Goal: Task Accomplishment & Management: Use online tool/utility

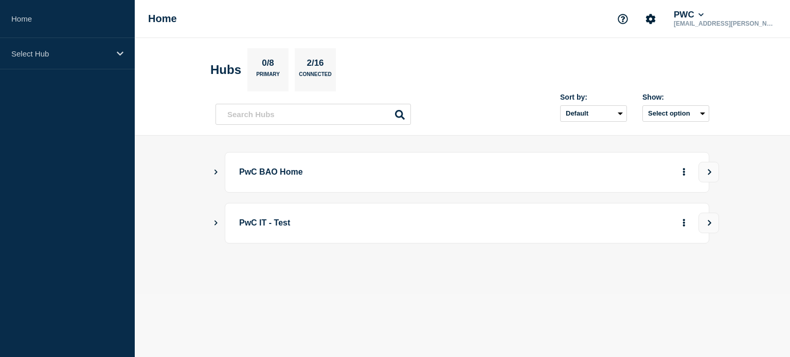
click at [452, 175] on p "PwC BAO Home" at bounding box center [381, 172] width 284 height 19
click at [302, 174] on p "PwC BAO Home" at bounding box center [381, 172] width 284 height 19
click at [212, 172] on icon "Show Connected Hubs" at bounding box center [215, 171] width 7 height 5
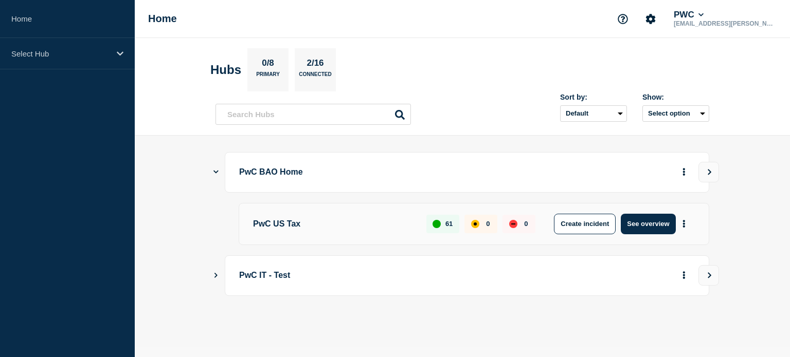
click at [273, 224] on p "PwC US Tax" at bounding box center [333, 224] width 161 height 21
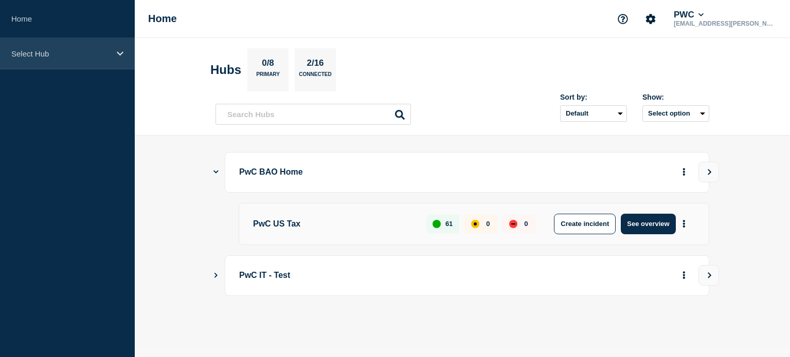
click at [76, 52] on p "Select Hub" at bounding box center [60, 53] width 99 height 9
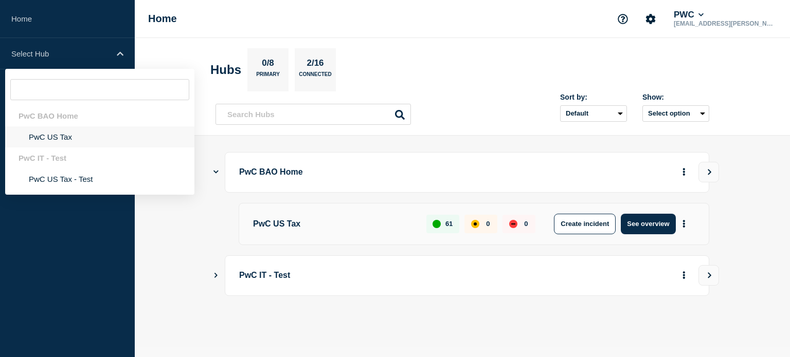
click at [50, 134] on li "PwC US Tax" at bounding box center [99, 136] width 189 height 21
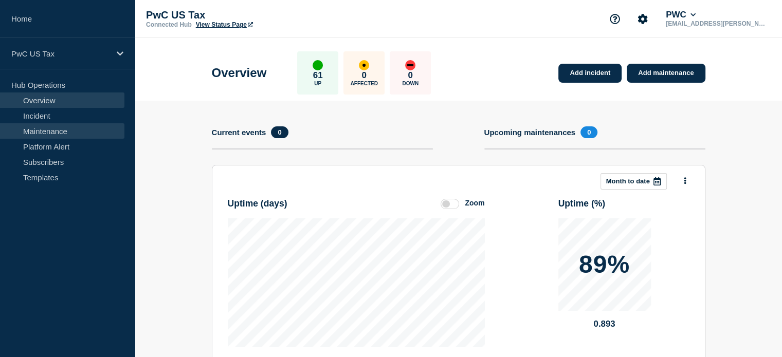
click at [50, 132] on link "Maintenance" at bounding box center [62, 130] width 124 height 15
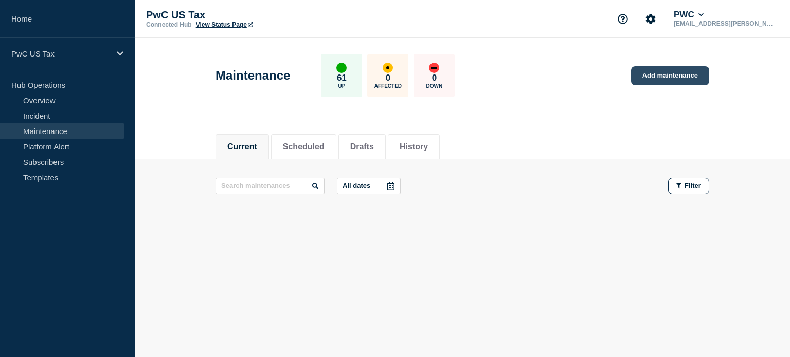
click at [656, 79] on link "Add maintenance" at bounding box center [670, 75] width 78 height 19
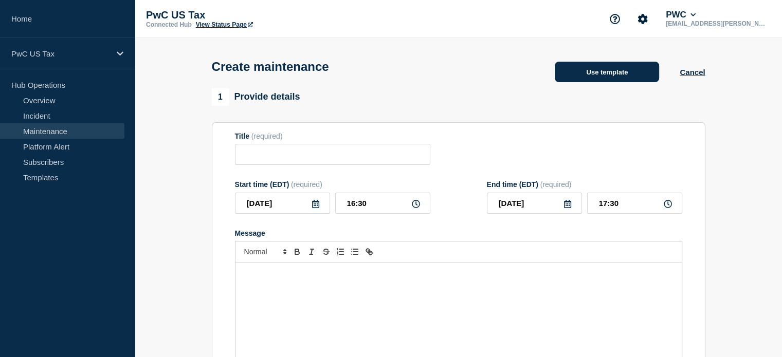
click at [601, 71] on button "Use template" at bounding box center [607, 72] width 104 height 21
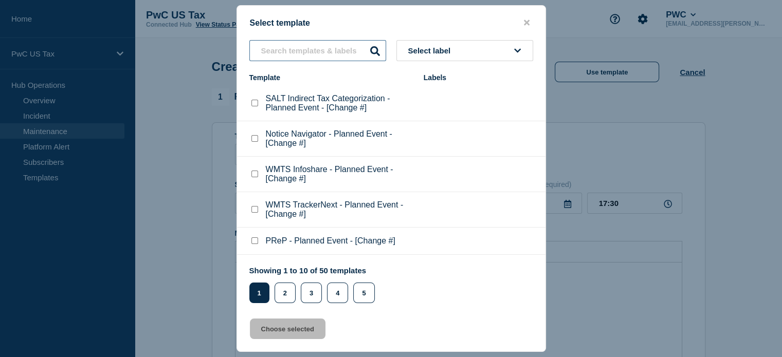
click at [326, 57] on input "text" at bounding box center [317, 50] width 137 height 21
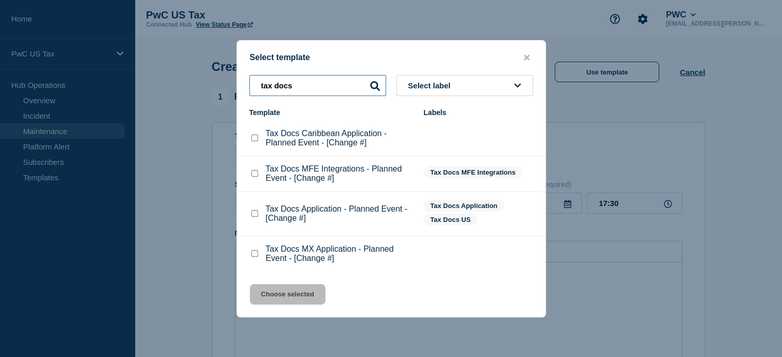
type input "tax docs"
click at [473, 343] on div at bounding box center [391, 178] width 782 height 357
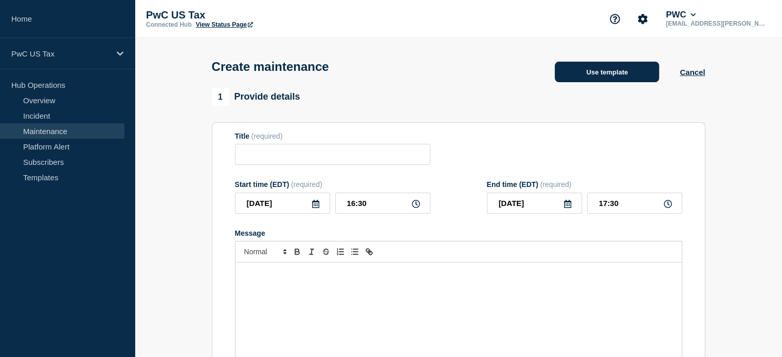
click at [640, 78] on button "Use template" at bounding box center [607, 72] width 104 height 21
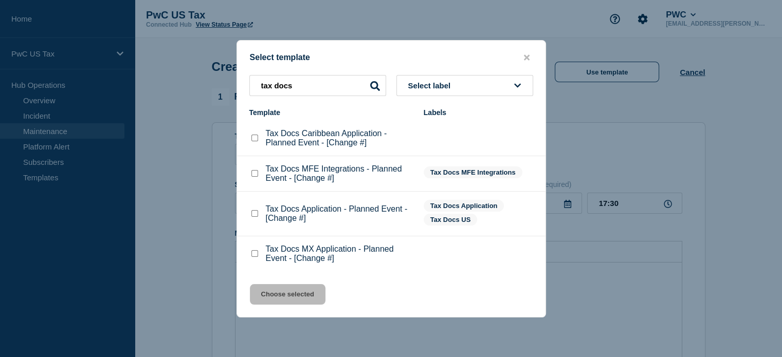
click at [328, 140] on p "Tax Docs Caribbean Application - Planned Event - [Change #]" at bounding box center [340, 138] width 148 height 19
click at [255, 137] on checkbox"] "Tax Docs Caribbean Application - Planned Event - [Change #] checkbox" at bounding box center [254, 138] width 7 height 7
checkbox checkbox"] "true"
click at [292, 301] on button "Choose selected" at bounding box center [288, 294] width 76 height 21
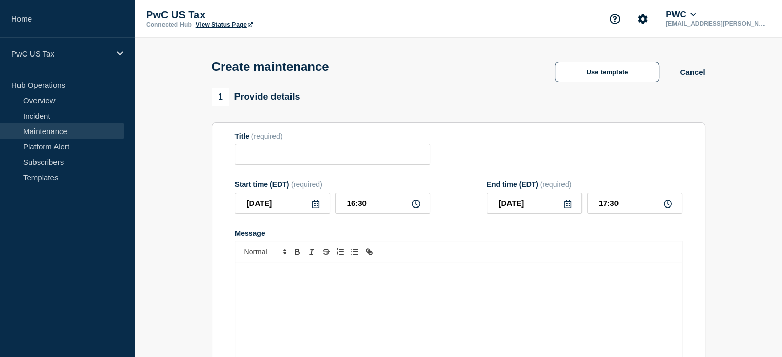
type input "Tax Docs Caribbean Application - Planned Event - [Change #]"
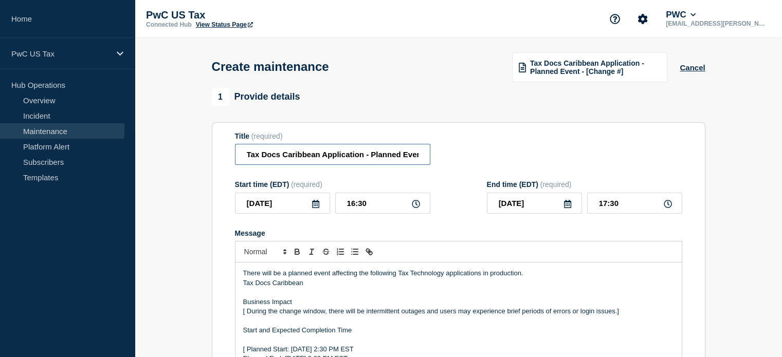
click at [337, 152] on input "Tax Docs Caribbean Application - Planned Event - [Change #]" at bounding box center [332, 154] width 195 height 21
click at [422, 155] on input "Tax Docs Caribbean Application - Planned Event - [Change #]" at bounding box center [332, 154] width 195 height 21
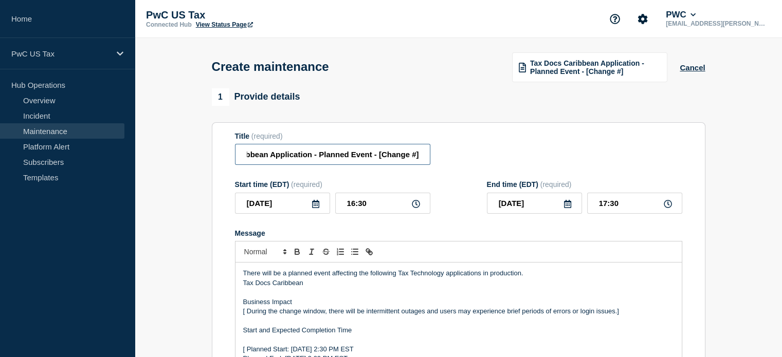
click at [422, 155] on input "Tax Docs Caribbean Application - Planned Event - [Change #]" at bounding box center [332, 154] width 195 height 21
